Goal: Find specific page/section: Find specific page/section

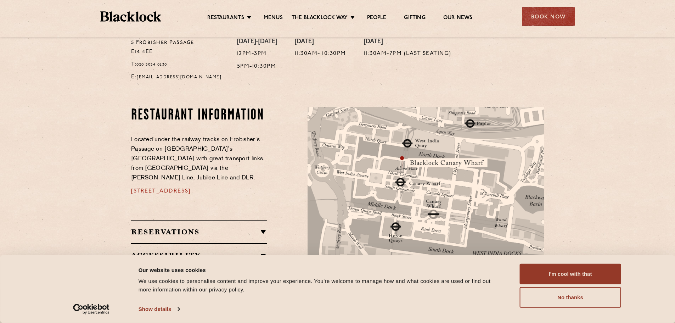
scroll to position [237, 0]
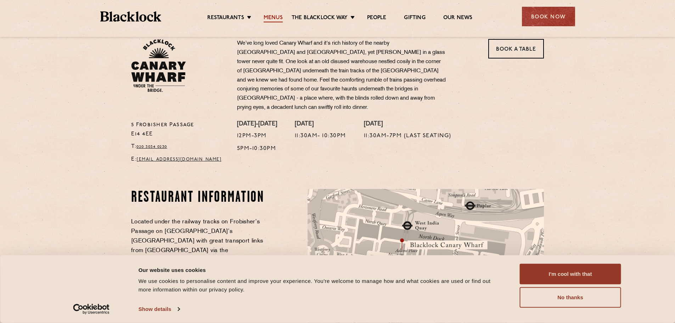
click at [279, 17] on link "Menus" at bounding box center [273, 19] width 19 height 8
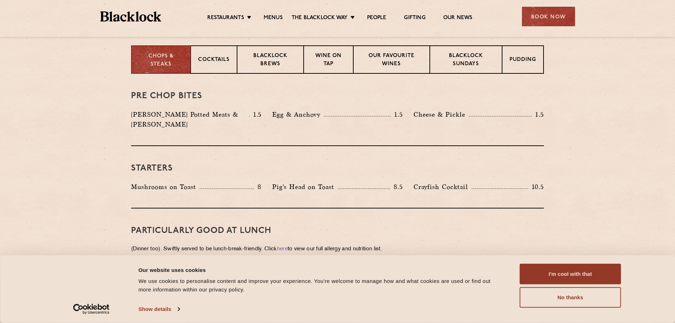
scroll to position [284, 0]
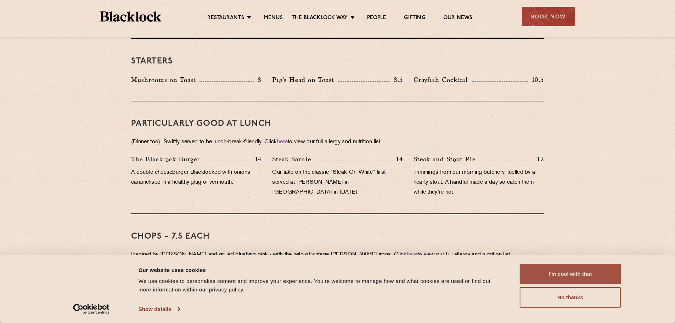
click at [582, 275] on button "I'm cool with that" at bounding box center [570, 274] width 101 height 21
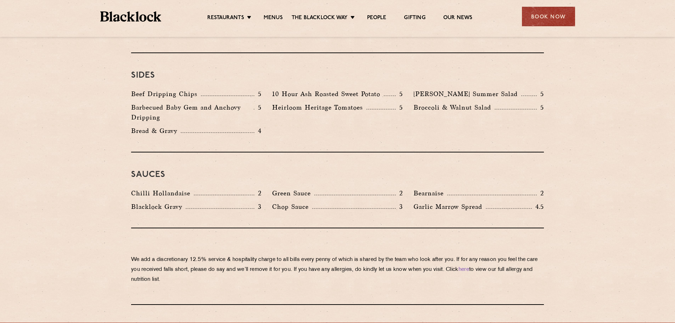
scroll to position [1063, 0]
